Goal: Information Seeking & Learning: Learn about a topic

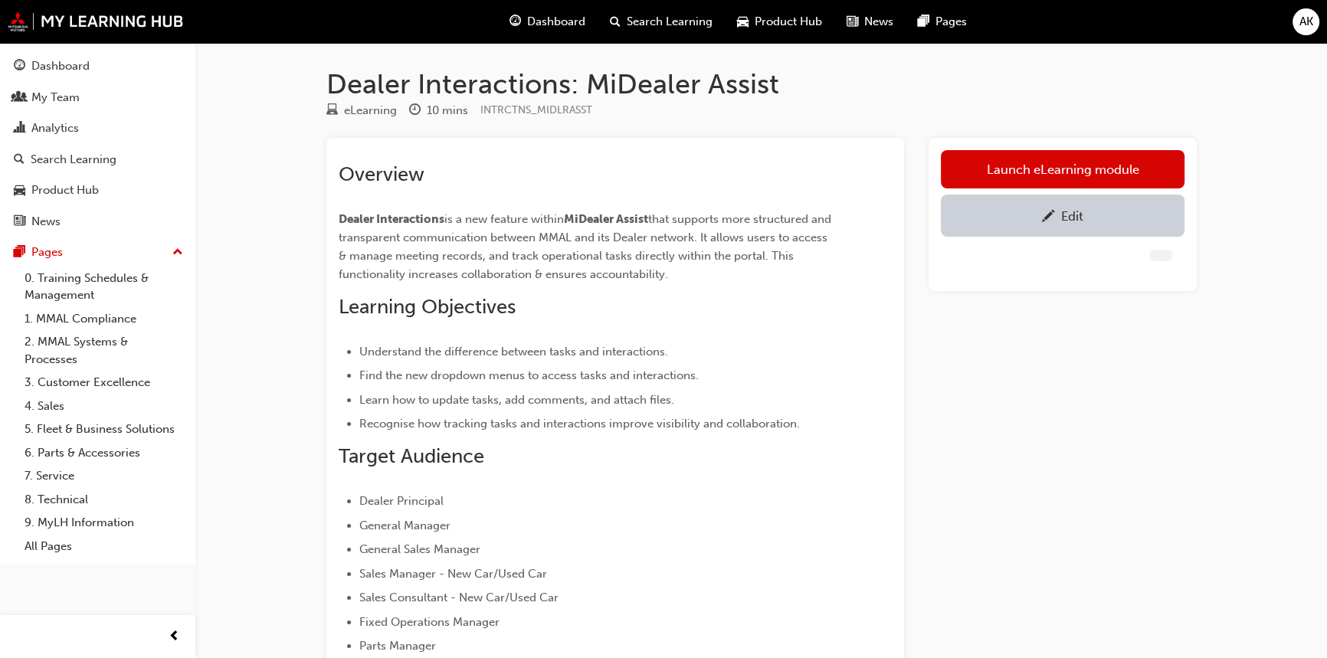
click at [847, 375] on div "Overview Dealer Interactions is a new feature within MiDealer Assist that suppo…" at bounding box center [615, 488] width 553 height 677
click at [819, 341] on div "Overview Dealer Interactions is a new feature within MiDealer Assist that suppo…" at bounding box center [588, 494] width 498 height 665
click at [1084, 172] on link "Launch eLearning module" at bounding box center [1063, 169] width 244 height 38
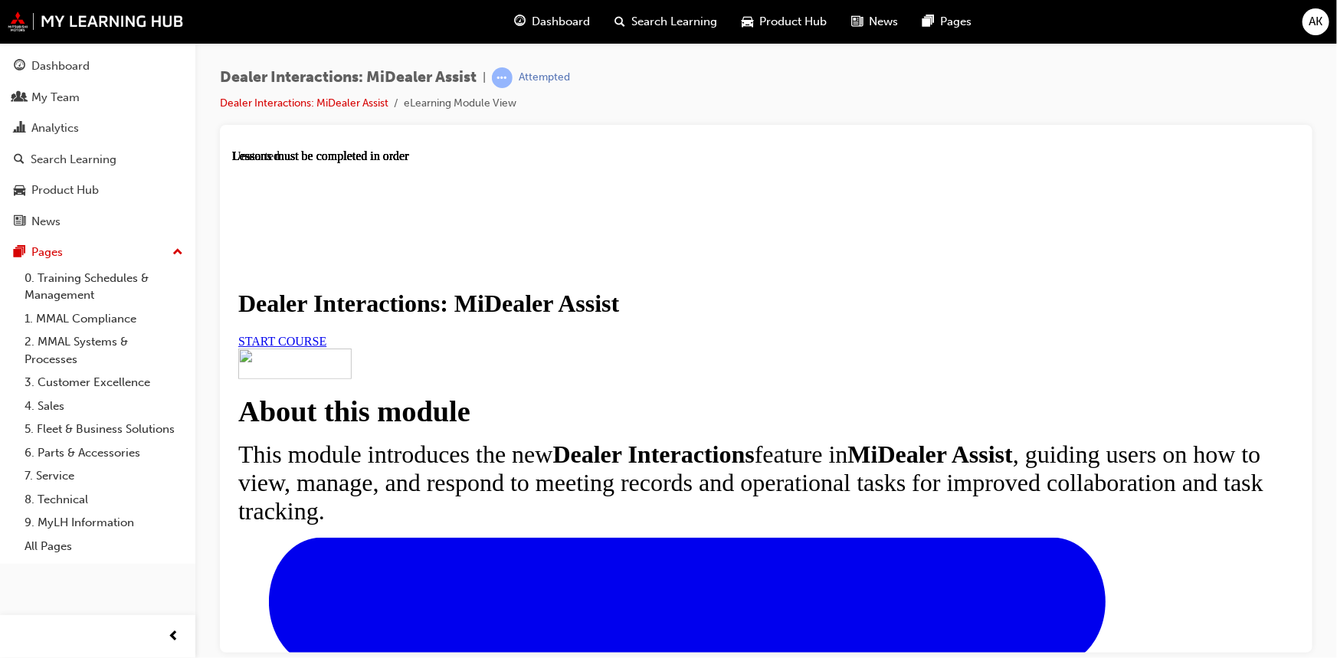
click at [326, 347] on link "START COURSE" at bounding box center [282, 340] width 88 height 13
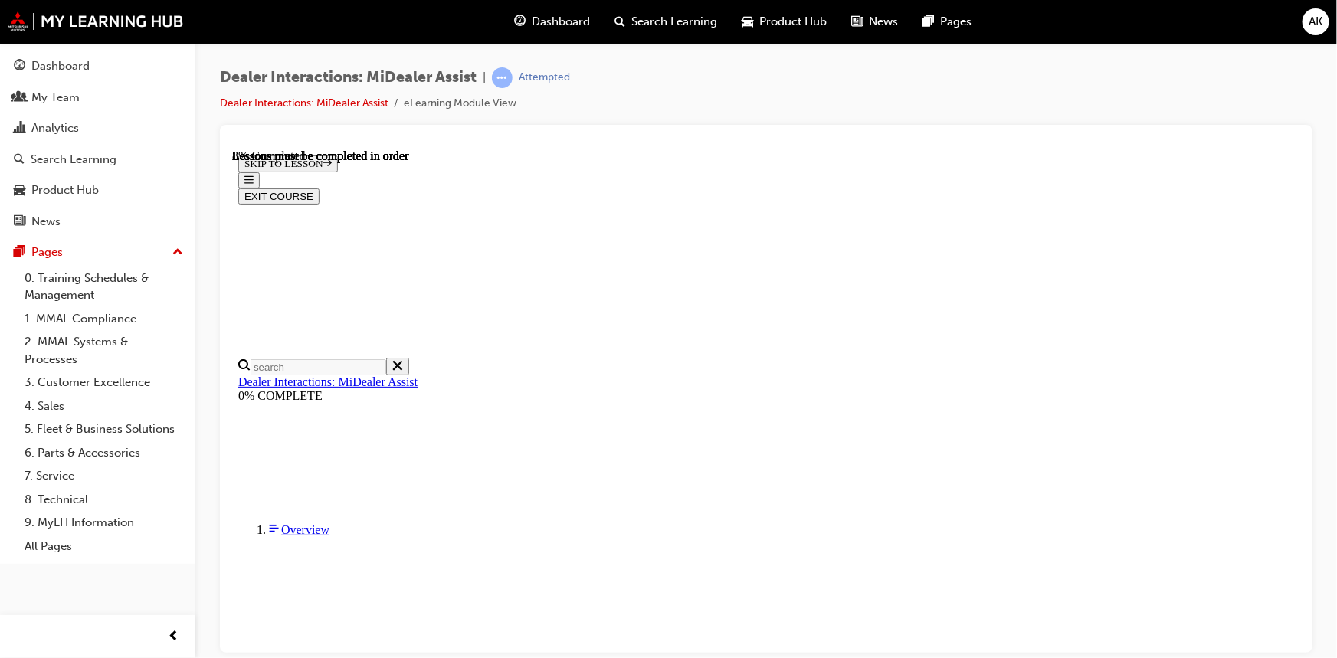
scroll to position [426, 0]
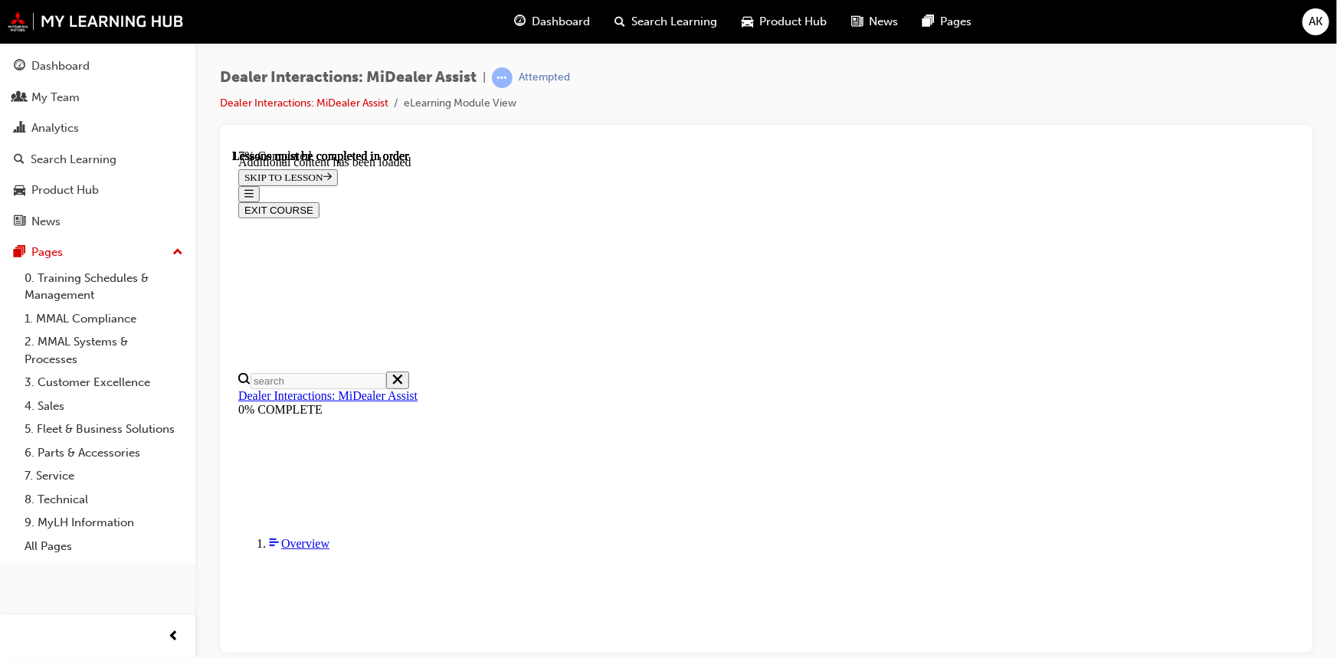
scroll to position [767, 0]
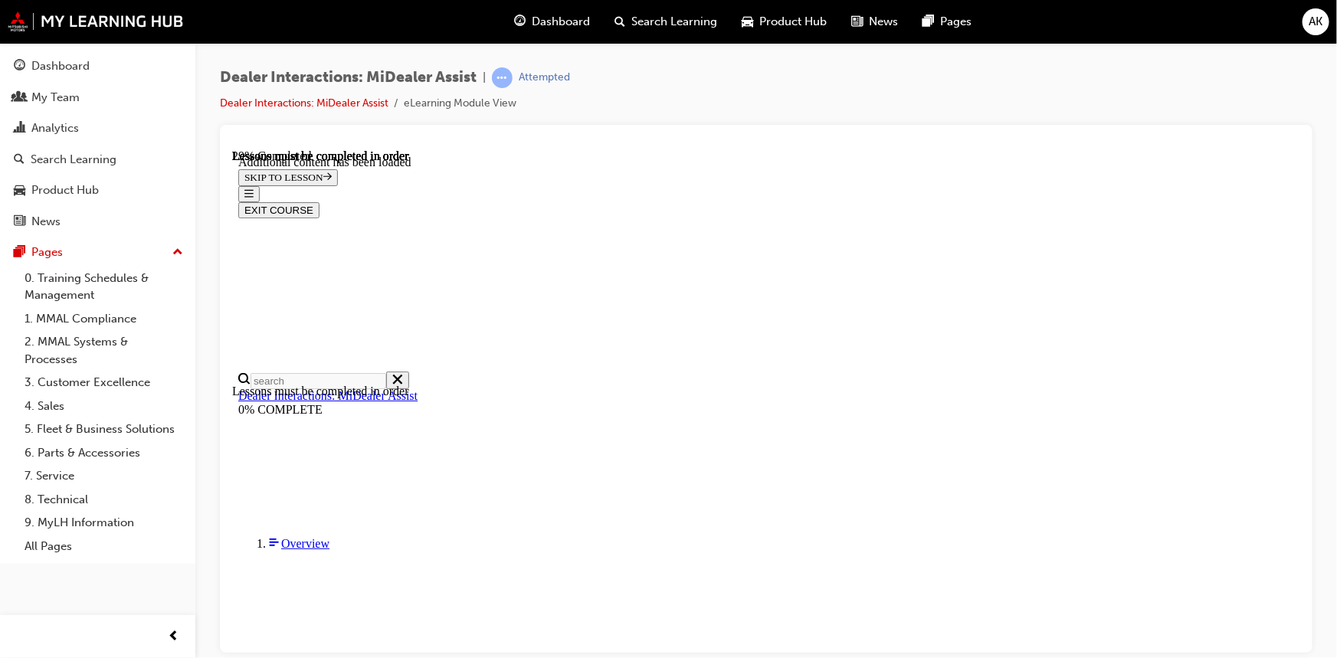
scroll to position [1533, 0]
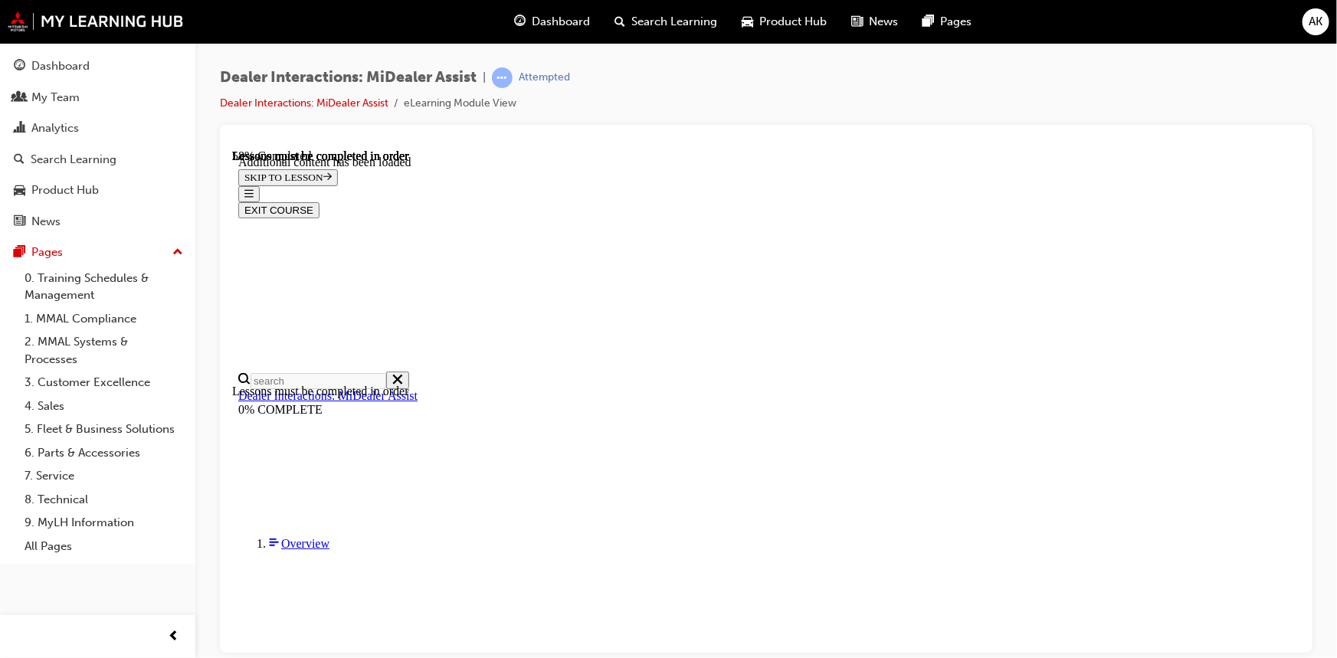
scroll to position [3024, 0]
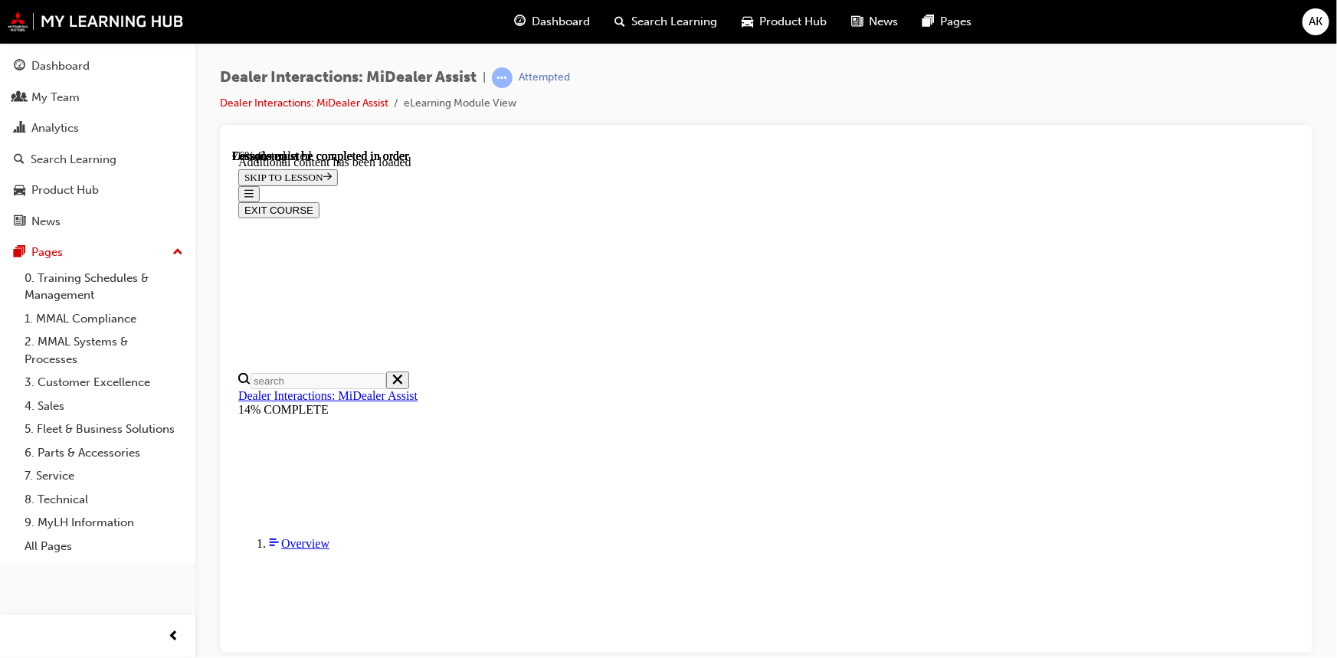
scroll to position [2884, 0]
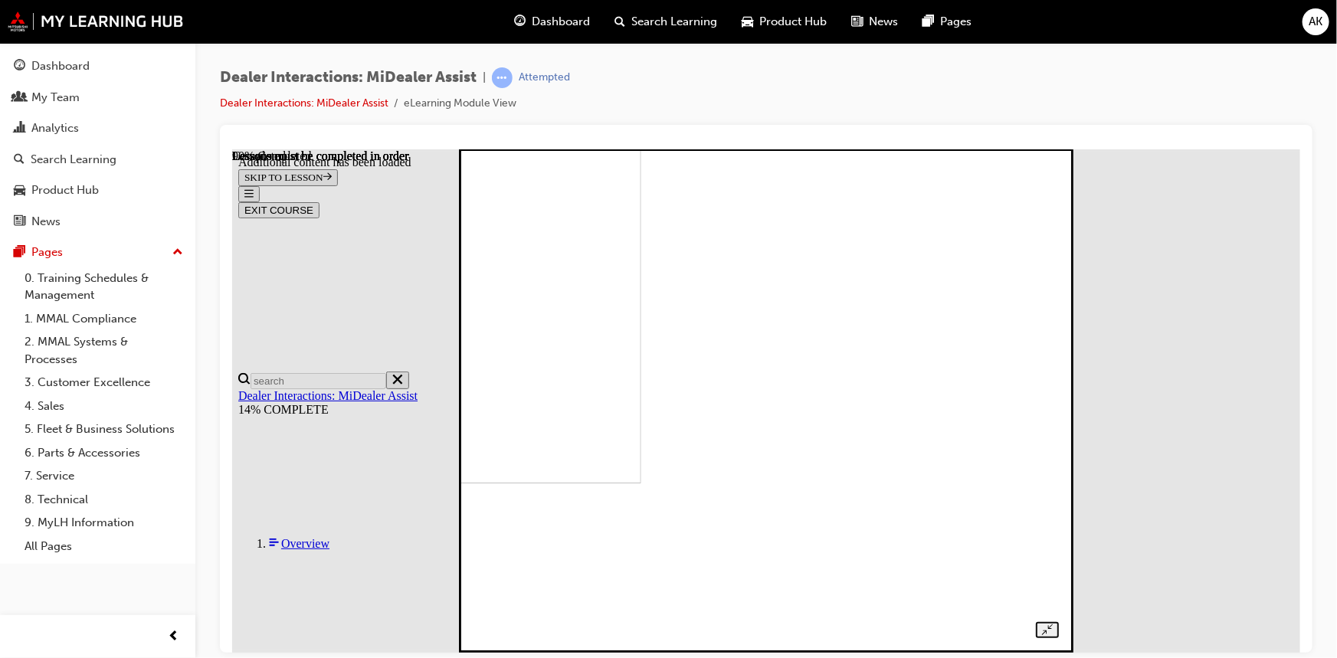
click at [641, 473] on img at bounding box center [359, 230] width 562 height 503
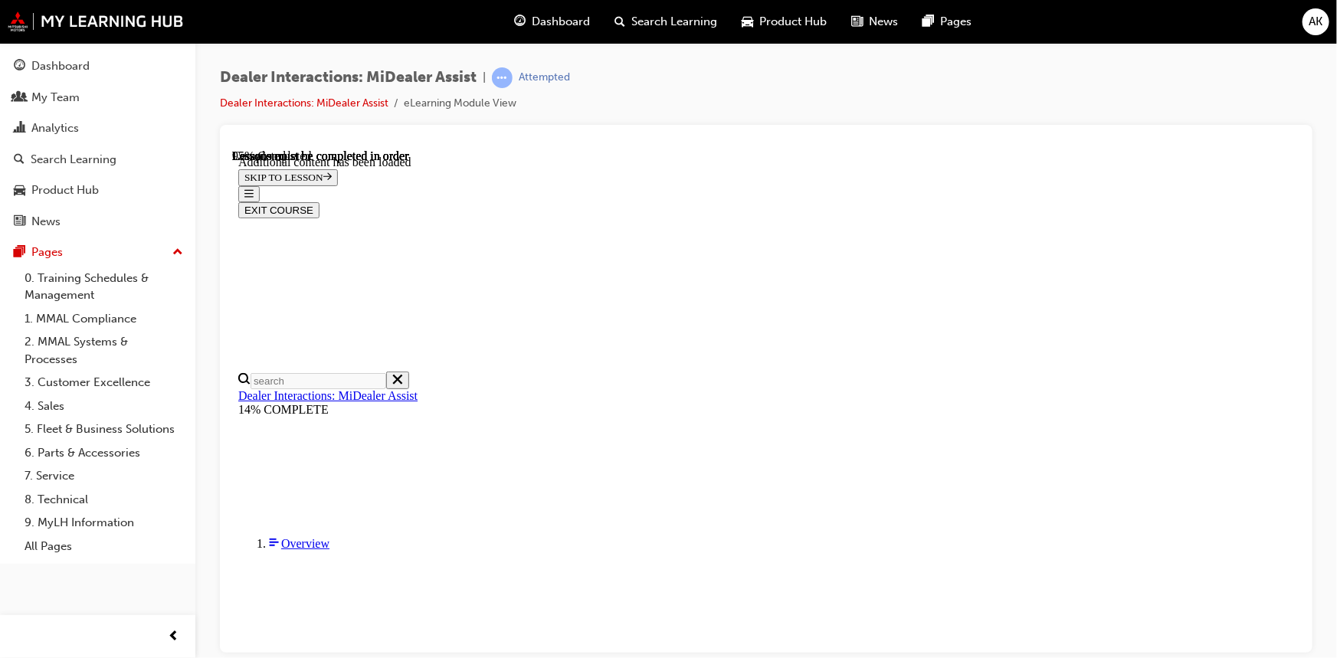
scroll to position [4434, 0]
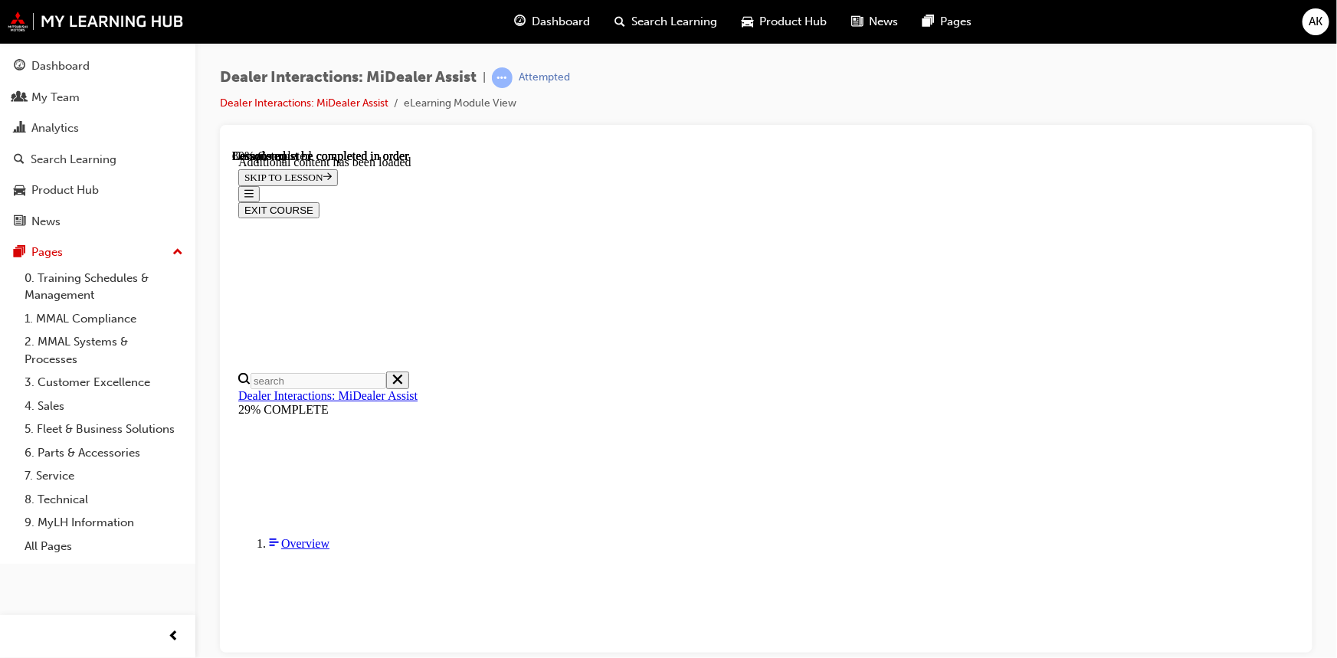
scroll to position [2592, 0]
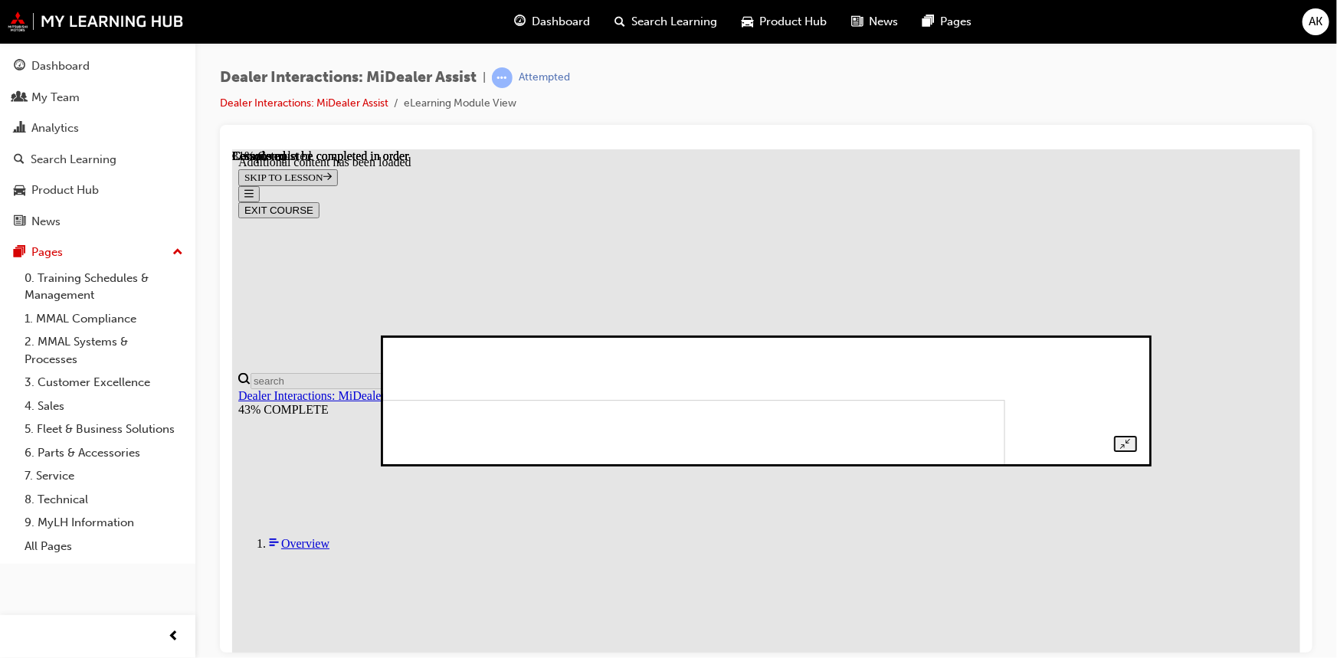
click at [1005, 425] on img at bounding box center [645, 448] width 719 height 98
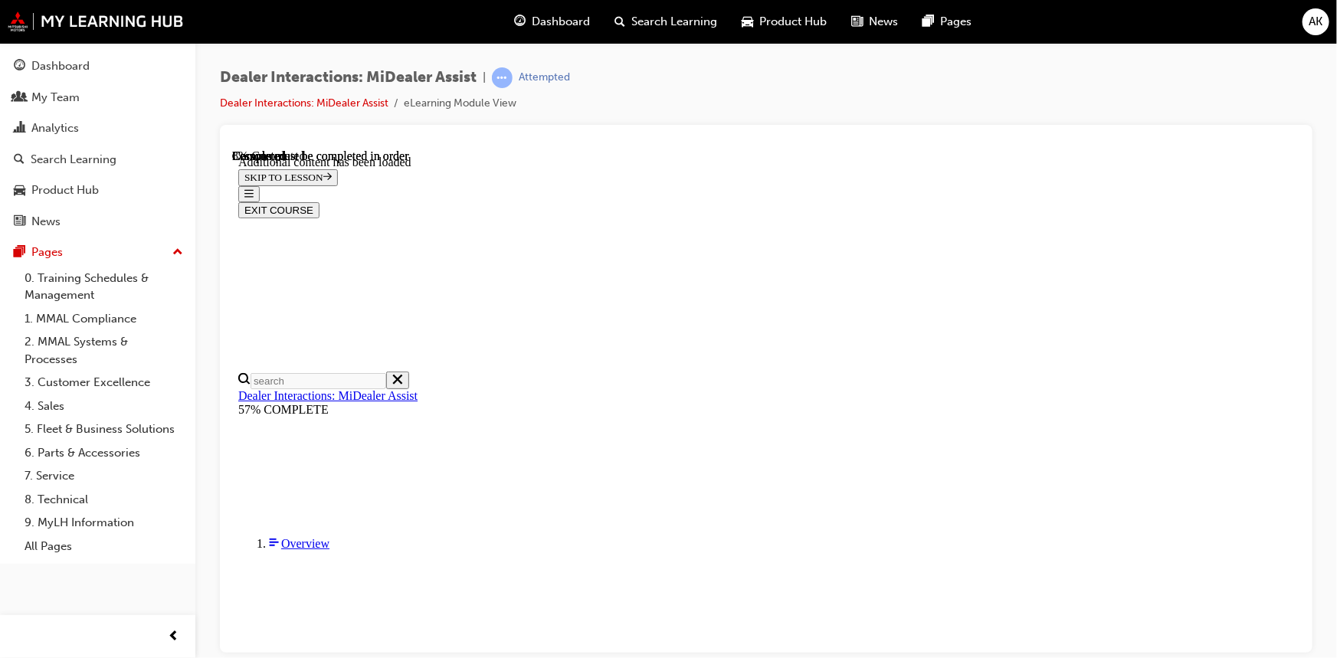
scroll to position [332, 0]
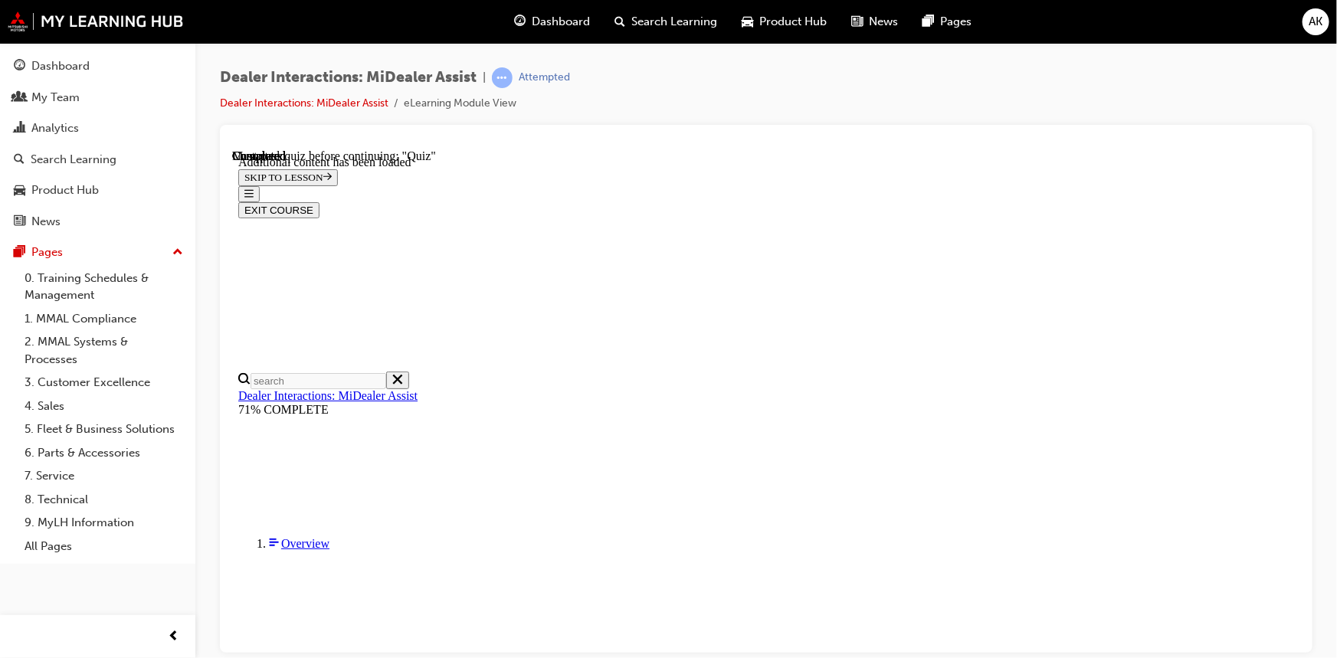
radio input "true"
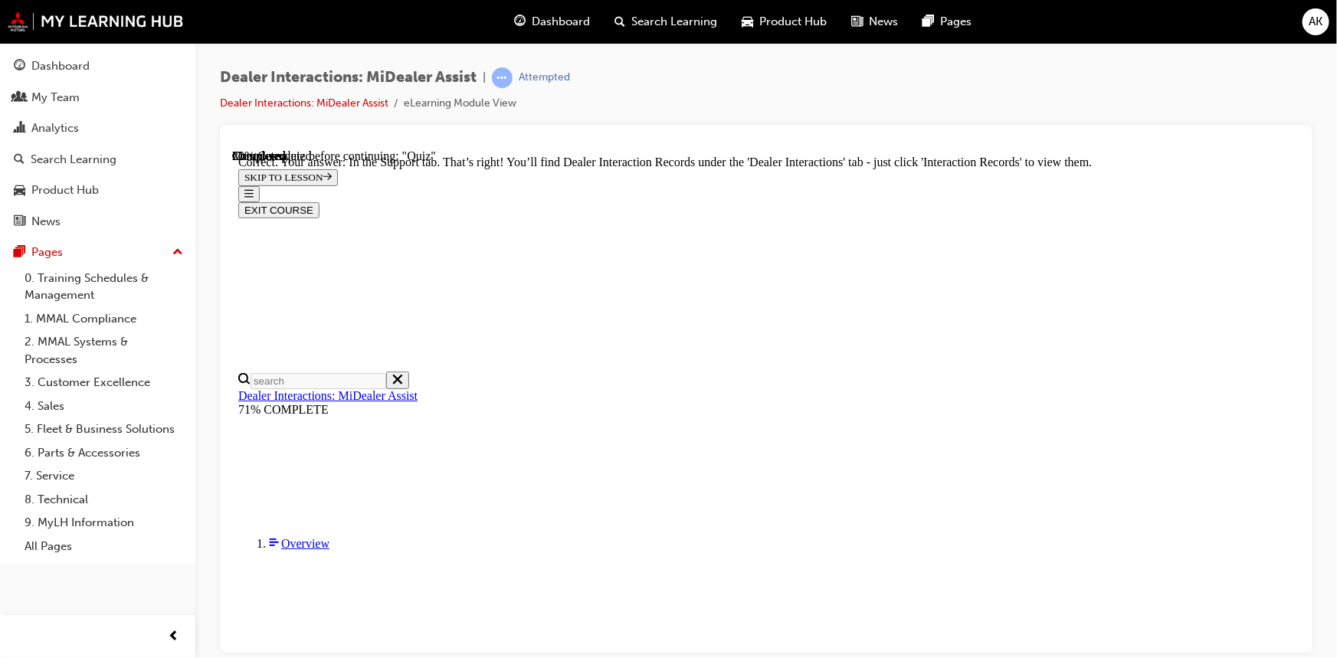
scroll to position [139, 0]
radio input "true"
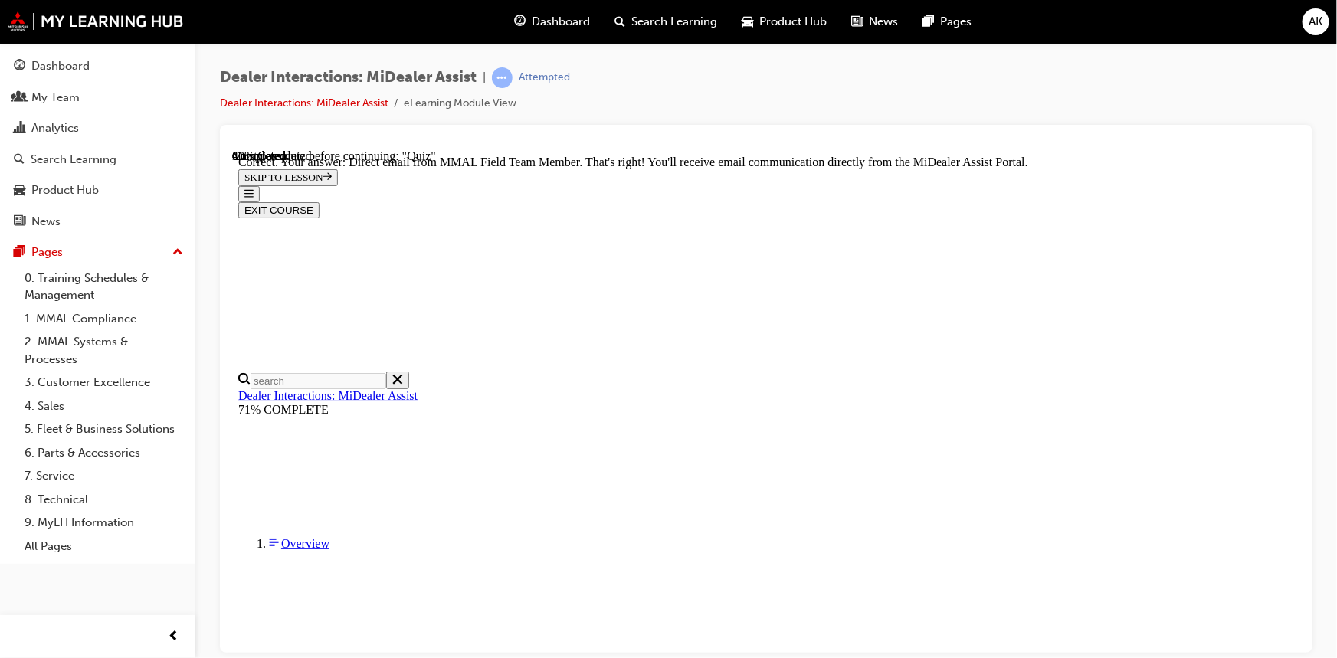
scroll to position [434, 0]
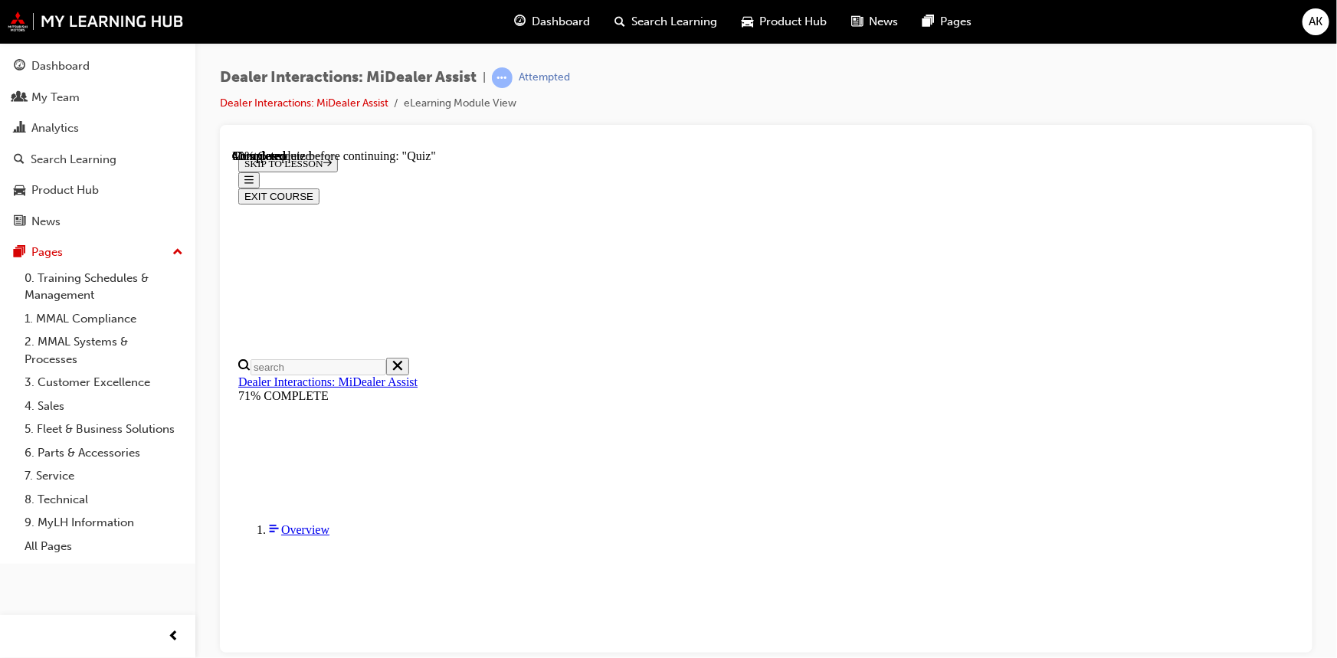
scroll to position [247, 0]
drag, startPoint x: 721, startPoint y: 447, endPoint x: 727, endPoint y: 459, distance: 13.7
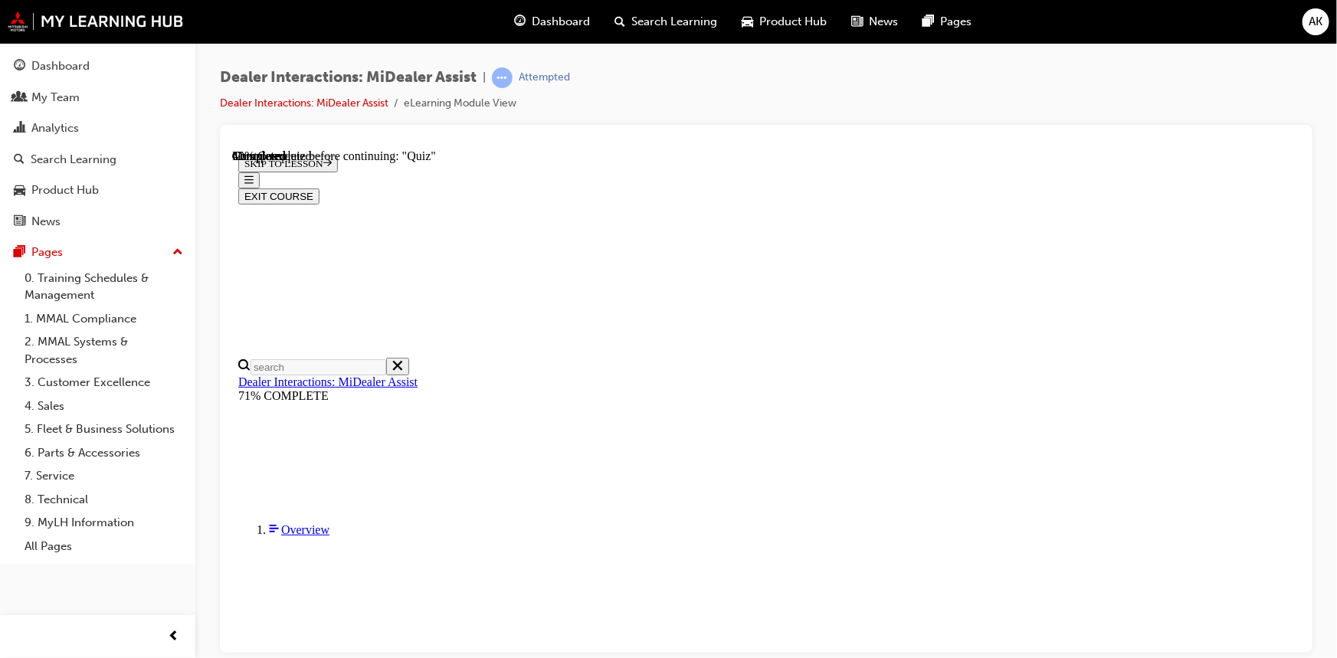
radio input "true"
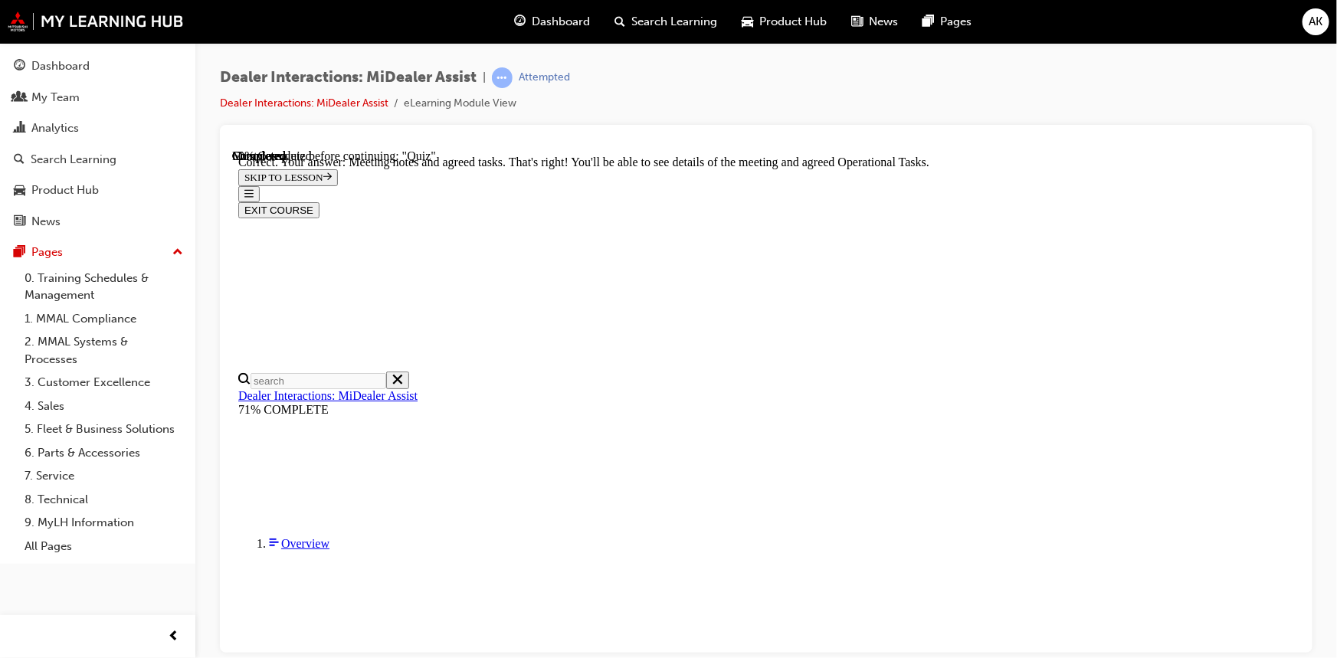
scroll to position [434, 0]
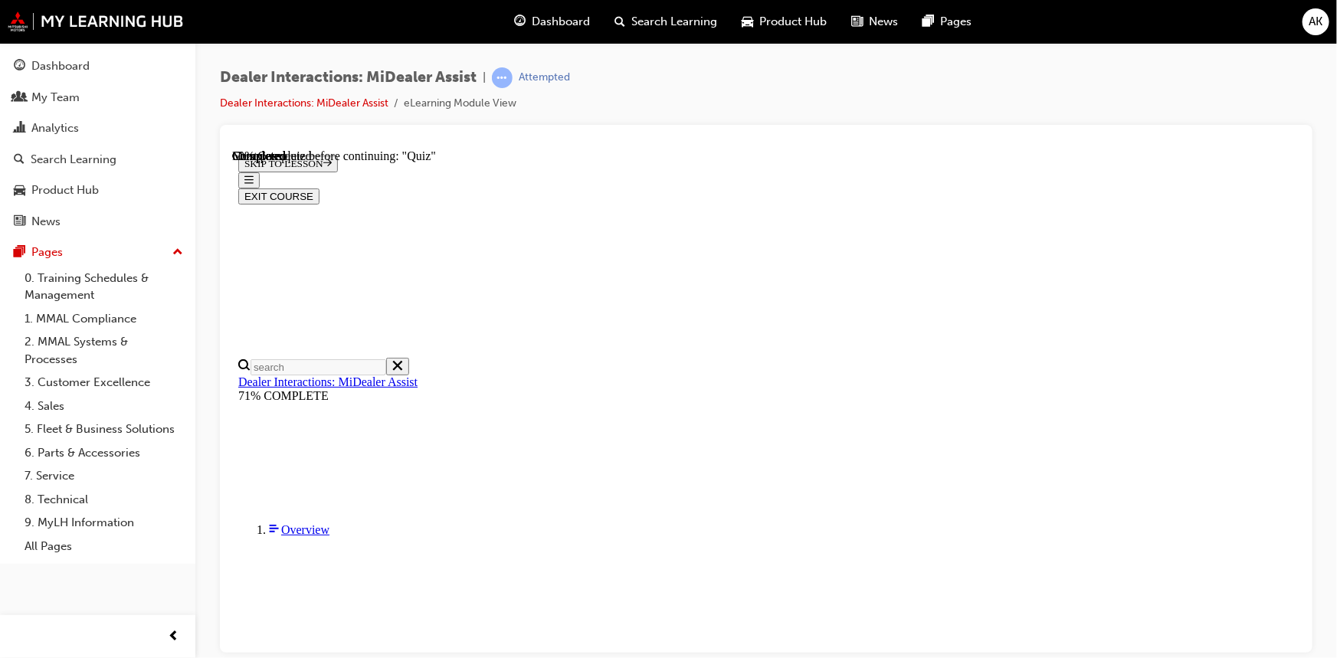
scroll to position [208, 0]
radio input "true"
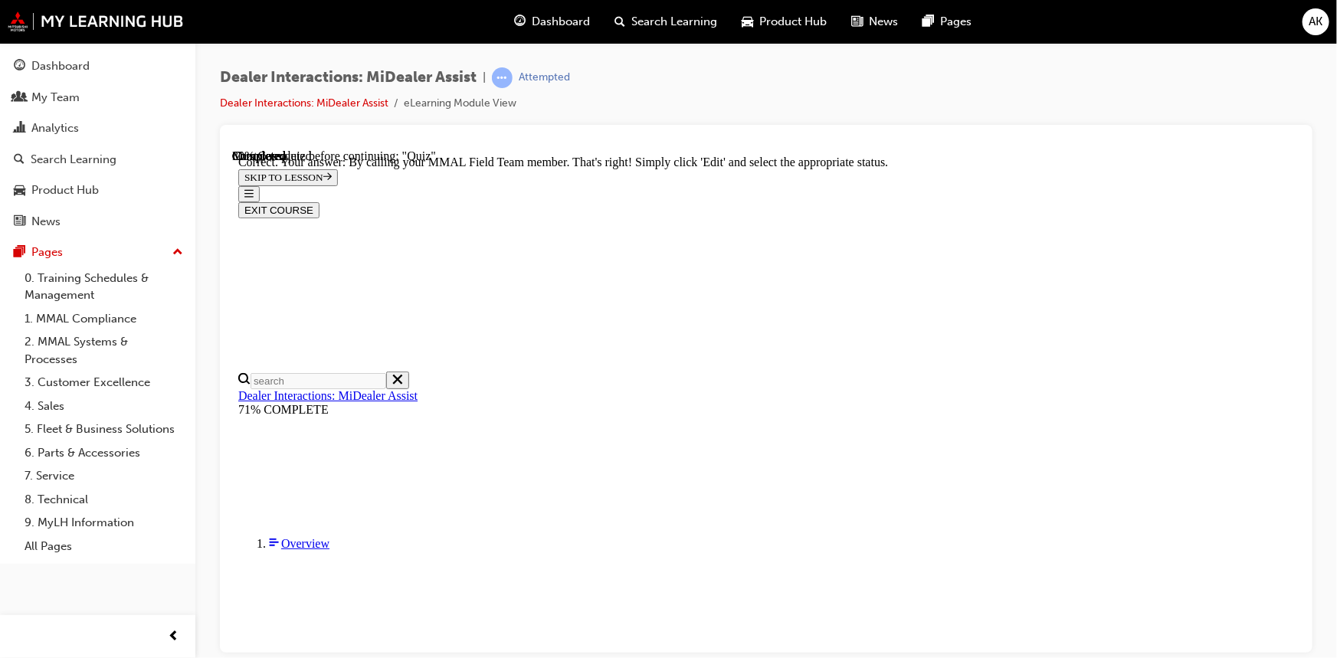
scroll to position [438, 0]
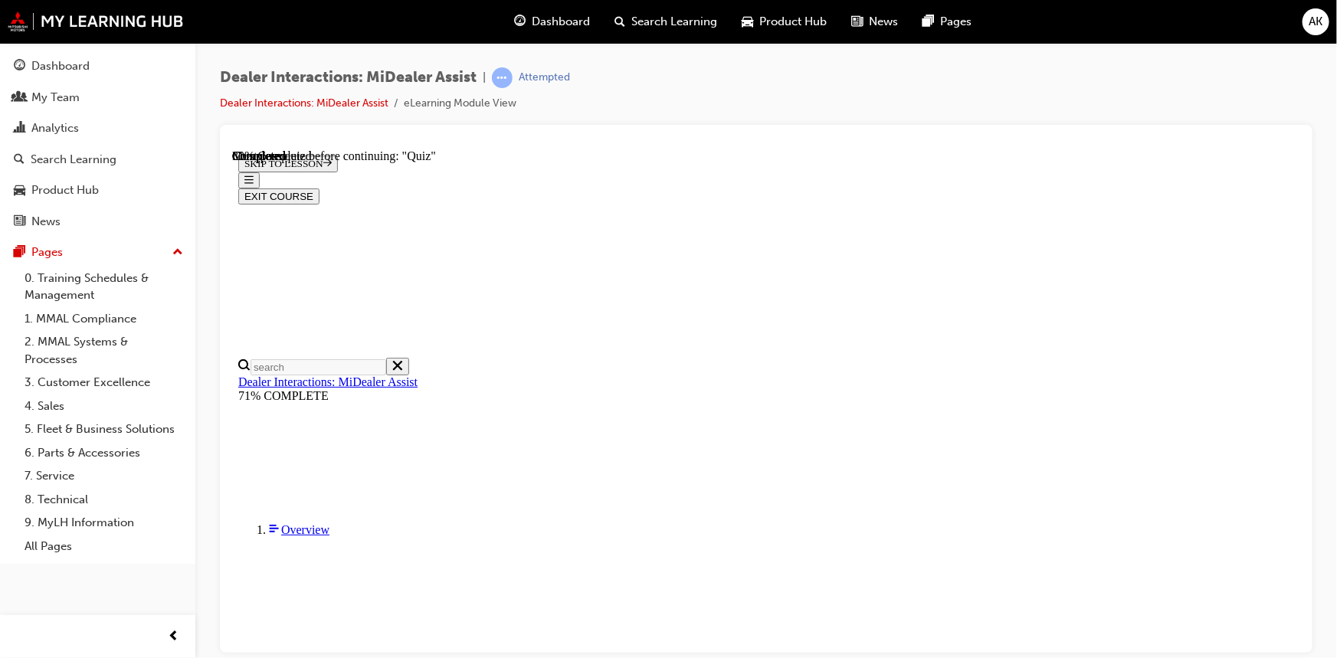
scroll to position [208, 0]
radio input "true"
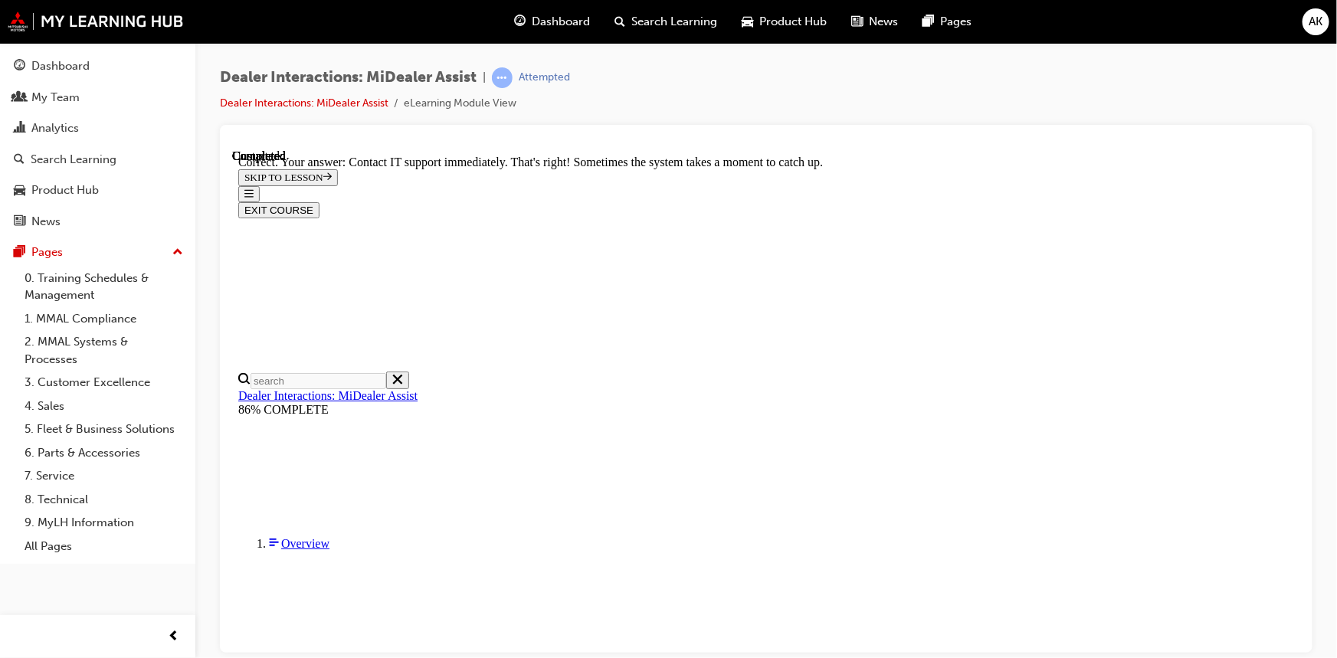
scroll to position [445, 0]
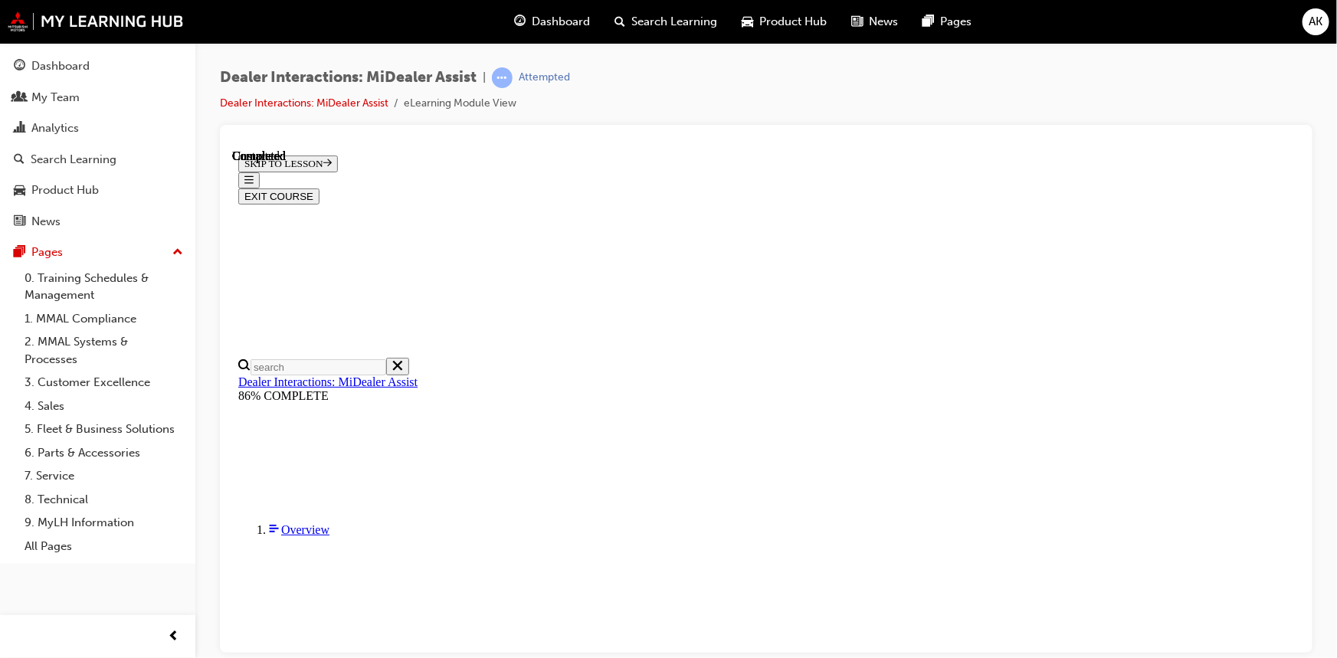
scroll to position [329, 0]
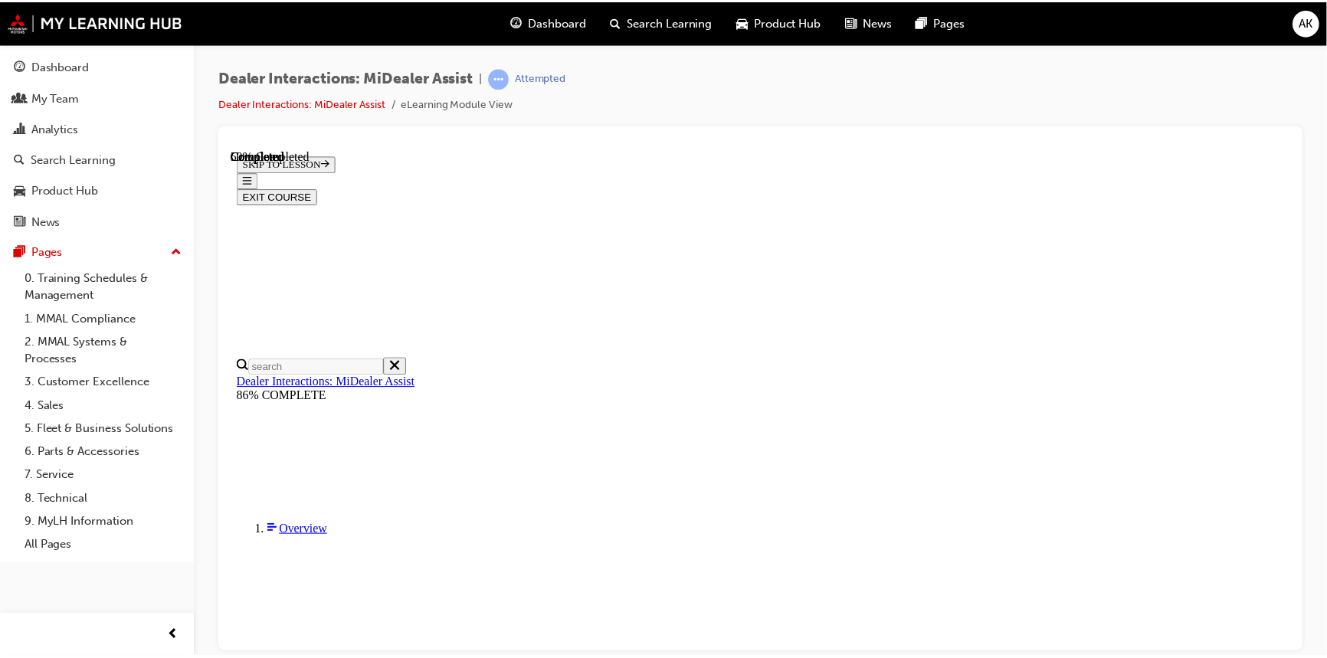
scroll to position [332, 0]
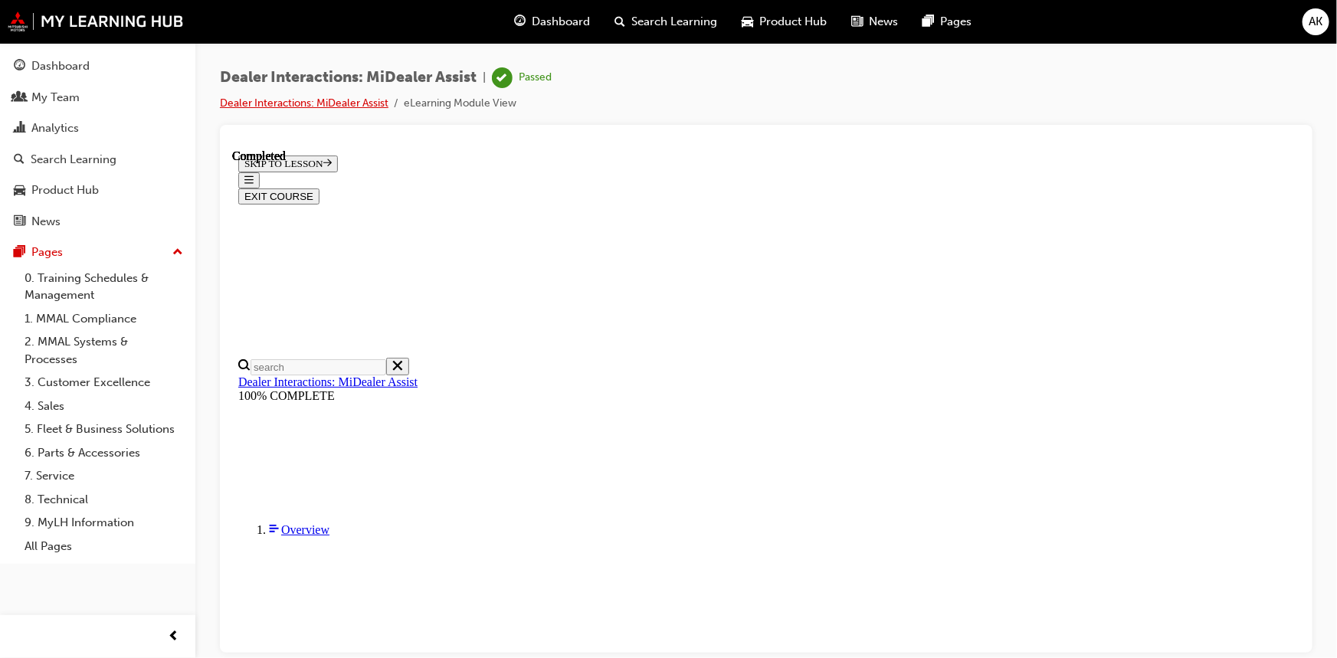
click at [296, 101] on link "Dealer Interactions: MiDealer Assist" at bounding box center [304, 103] width 169 height 13
